Goal: Task Accomplishment & Management: Complete application form

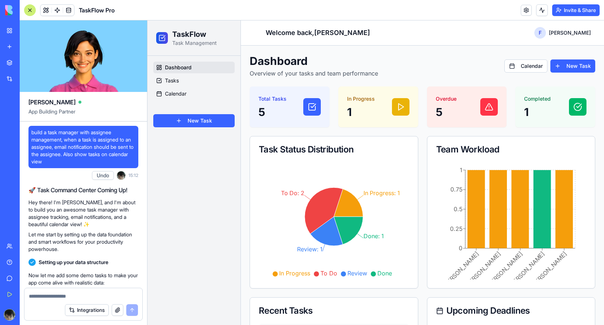
scroll to position [225, 0]
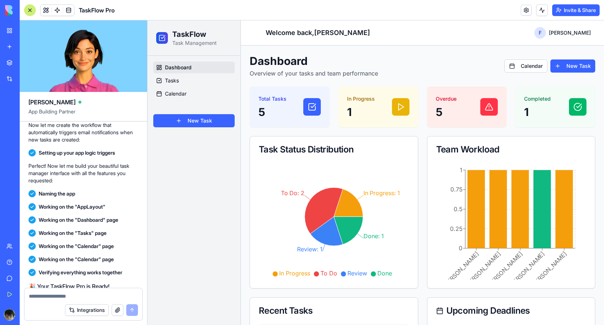
click at [31, 11] on div at bounding box center [30, 10] width 12 height 12
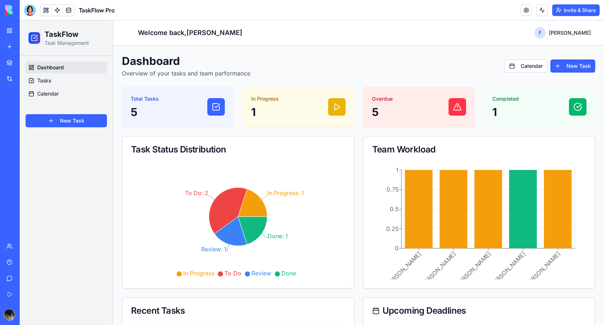
click at [8, 11] on img at bounding box center [27, 10] width 45 height 10
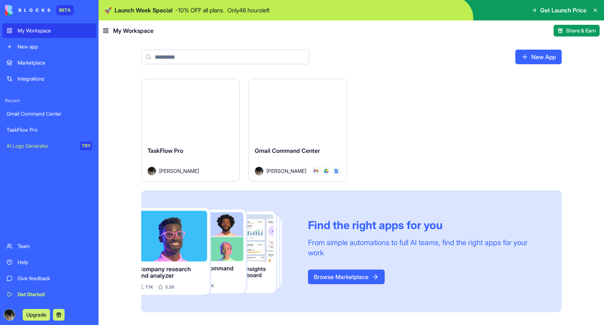
click at [30, 42] on link "New app" at bounding box center [49, 46] width 94 height 15
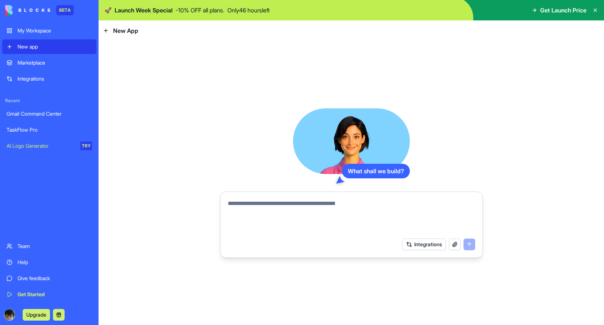
click at [253, 174] on div "What shall we build? Integrations" at bounding box center [351, 183] width 263 height 150
click at [404, 245] on button "Integrations" at bounding box center [424, 245] width 44 height 12
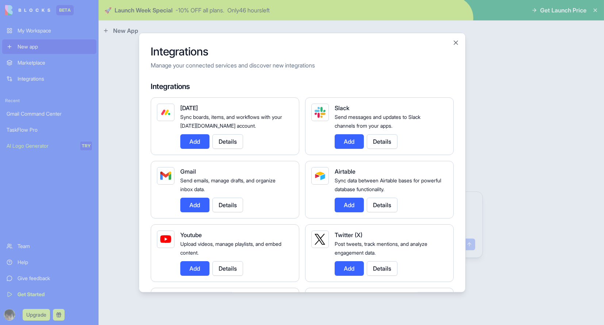
click at [483, 146] on div at bounding box center [302, 162] width 604 height 325
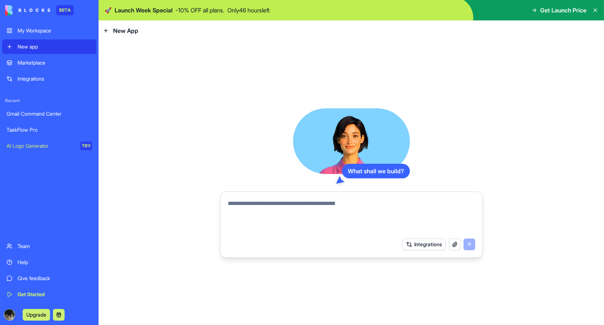
click at [419, 247] on button "Integrations" at bounding box center [424, 245] width 44 height 12
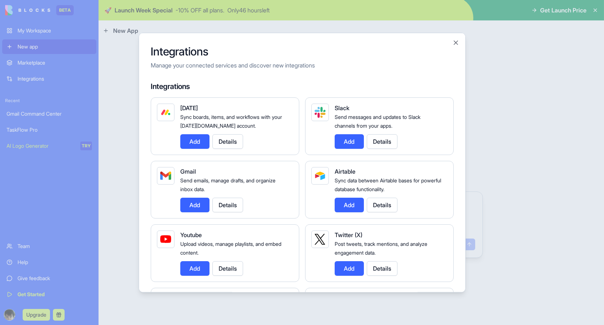
click at [480, 163] on div at bounding box center [302, 162] width 604 height 325
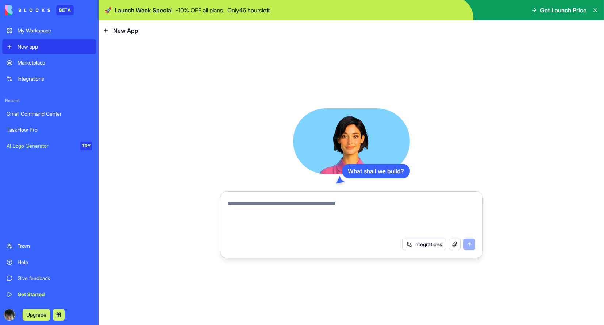
click at [428, 242] on button "Integrations" at bounding box center [424, 245] width 44 height 12
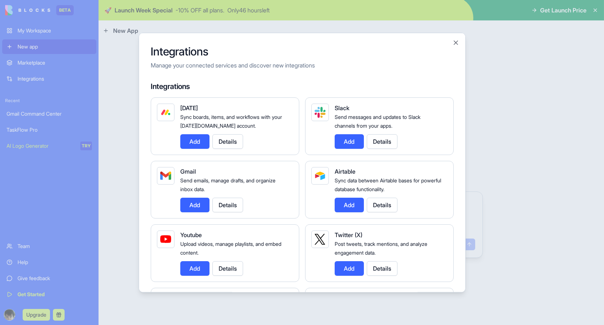
click at [480, 134] on div at bounding box center [302, 162] width 604 height 325
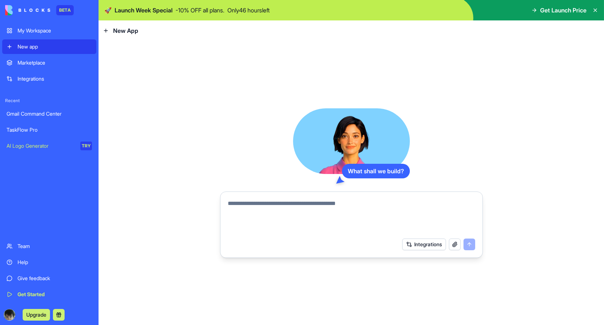
click at [407, 240] on button "Integrations" at bounding box center [424, 245] width 44 height 12
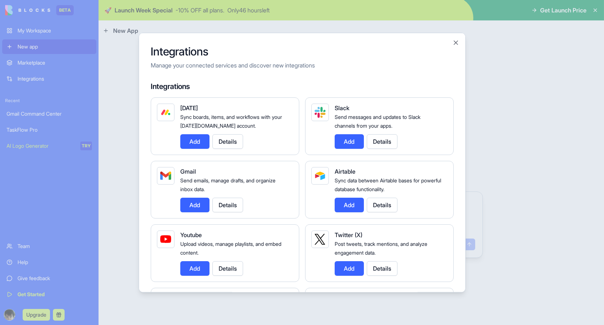
click at [114, 131] on div at bounding box center [302, 162] width 604 height 325
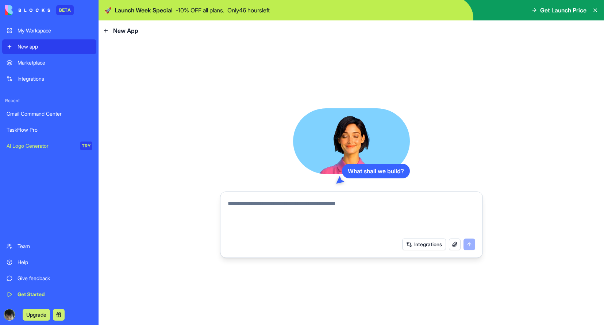
click at [43, 31] on div "My Workspace" at bounding box center [55, 30] width 74 height 7
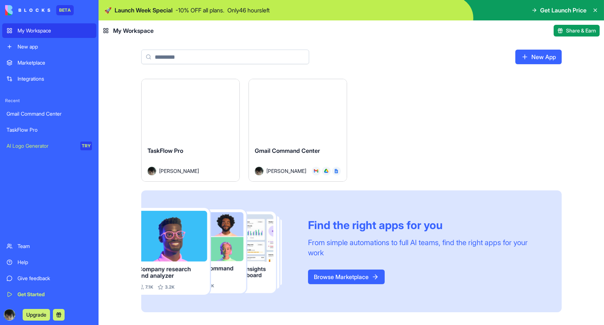
click at [300, 112] on button "Launch" at bounding box center [297, 110] width 55 height 15
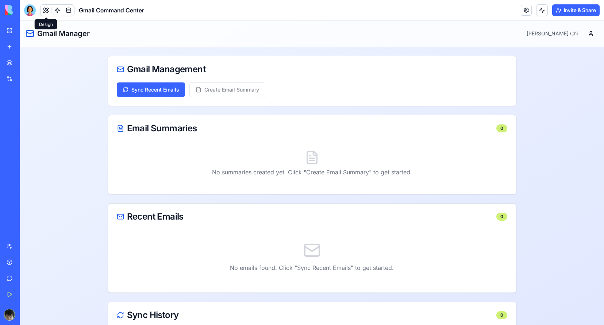
click at [45, 9] on button at bounding box center [46, 10] width 11 height 11
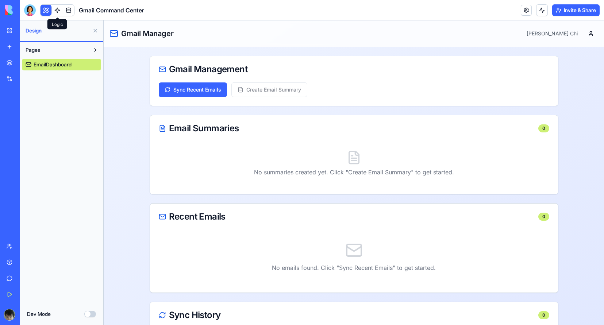
click at [56, 9] on link at bounding box center [57, 10] width 11 height 11
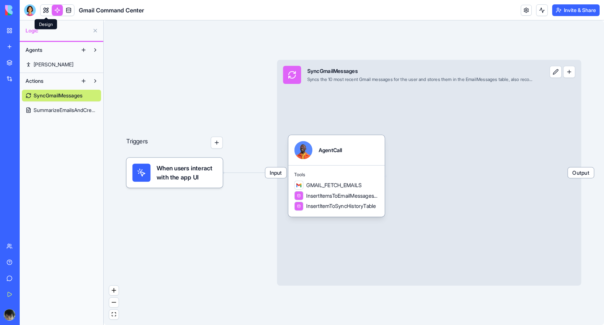
click at [47, 9] on link at bounding box center [46, 10] width 11 height 11
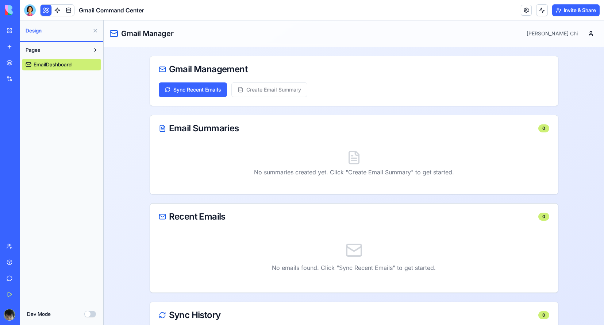
click at [49, 51] on button "Pages" at bounding box center [56, 50] width 68 height 12
click at [92, 313] on button "Dev Mode" at bounding box center [90, 314] width 12 height 7
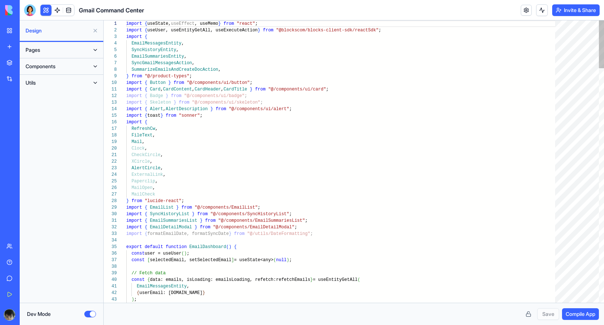
scroll to position [66, 0]
click at [92, 313] on button "Dev Mode" at bounding box center [90, 314] width 12 height 7
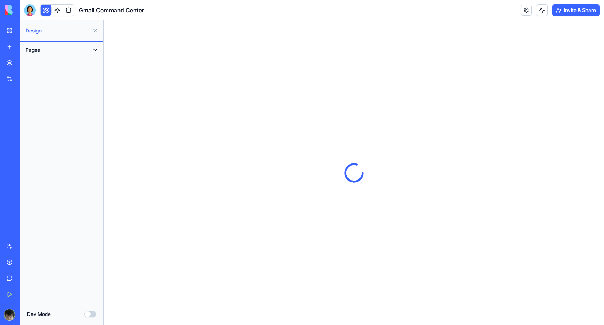
scroll to position [0, 0]
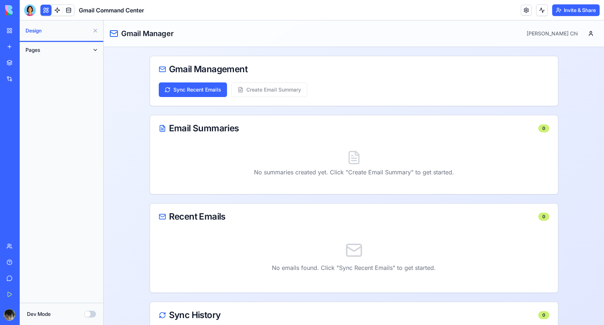
click at [102, 7] on span "Gmail Command Center" at bounding box center [111, 10] width 65 height 9
click at [23, 43] on link "New app" at bounding box center [16, 46] width 29 height 15
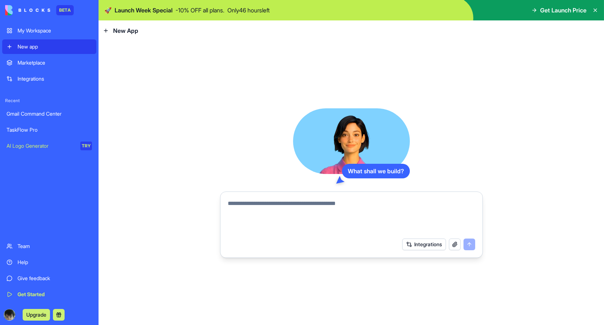
click at [349, 210] on textarea at bounding box center [351, 216] width 247 height 35
type textarea "*"
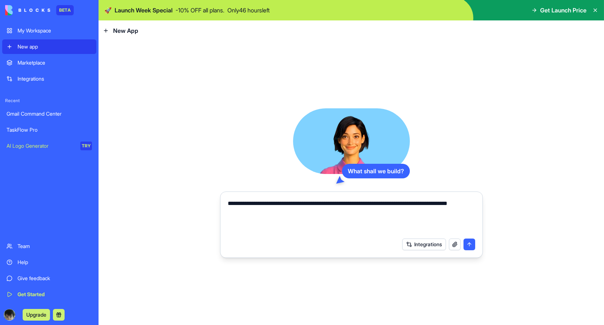
type textarea "**********"
click at [426, 245] on button "Integrations" at bounding box center [424, 245] width 44 height 12
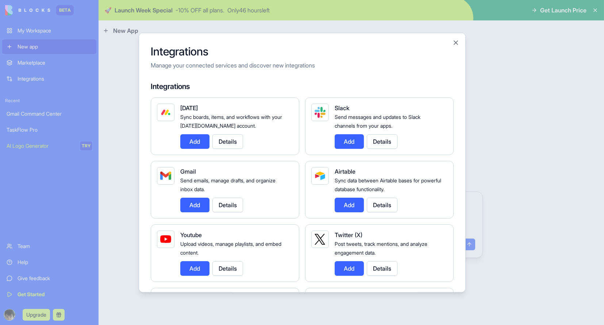
click at [193, 202] on button "Add" at bounding box center [194, 204] width 29 height 15
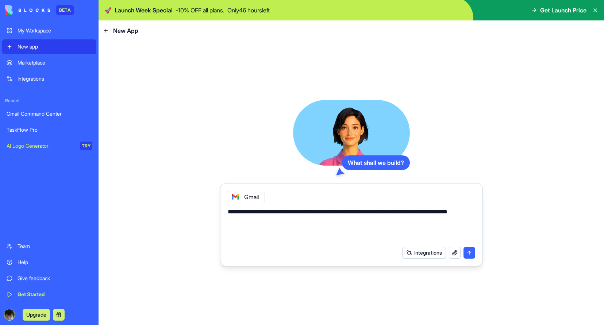
click at [470, 251] on button "submit" at bounding box center [470, 253] width 12 height 12
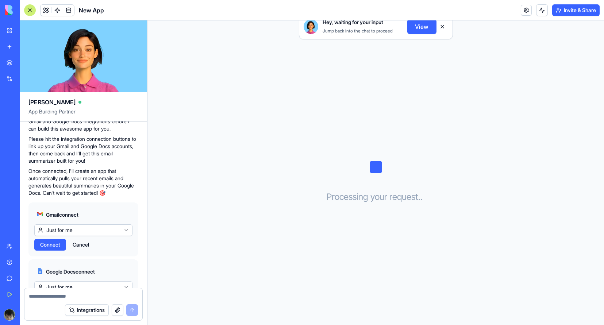
scroll to position [178, 0]
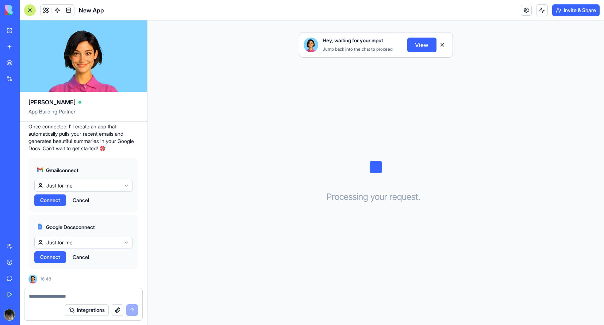
click at [86, 312] on button "Integrations" at bounding box center [87, 310] width 44 height 12
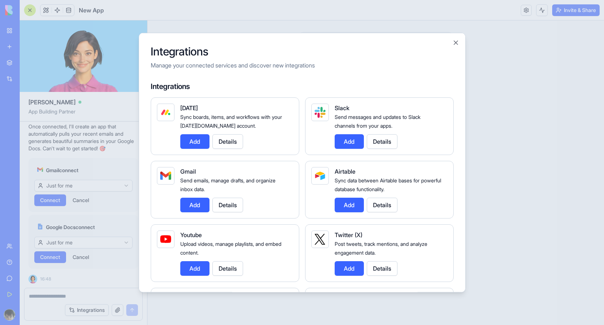
click at [199, 270] on button "Add" at bounding box center [194, 268] width 29 height 15
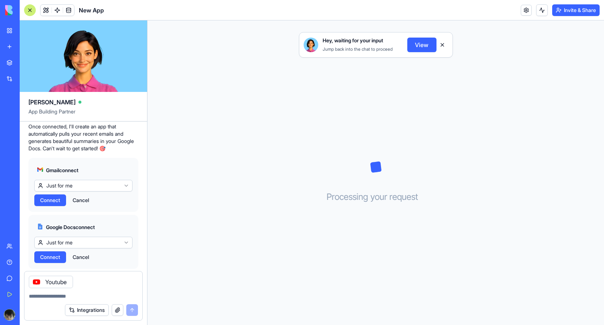
scroll to position [195, 0]
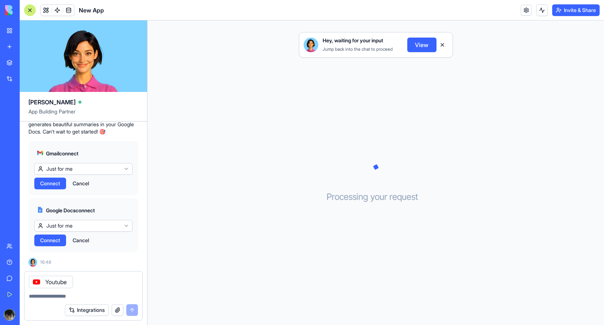
click at [37, 280] on icon at bounding box center [37, 282] width 6 height 6
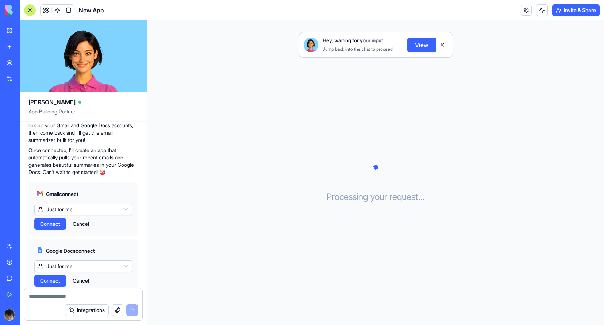
scroll to position [178, 0]
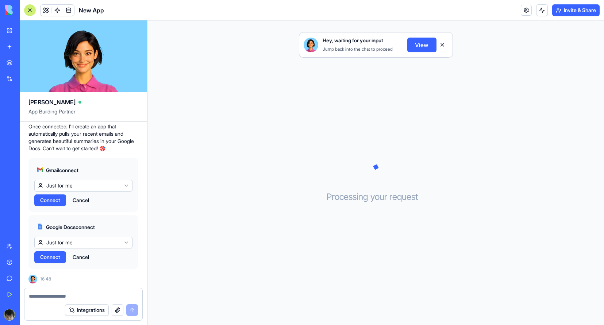
click at [85, 307] on button "Integrations" at bounding box center [87, 310] width 44 height 12
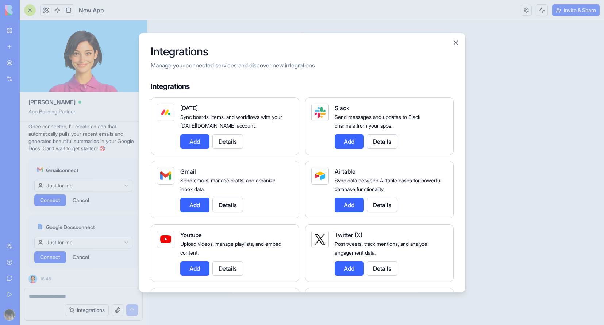
click at [96, 251] on div at bounding box center [302, 162] width 604 height 325
